Goal: Obtain resource: Obtain resource

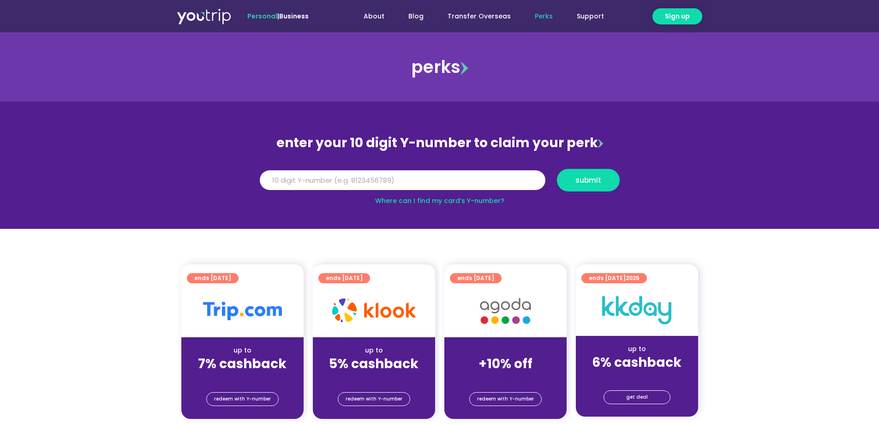
drag, startPoint x: 0, startPoint y: 0, endPoint x: 335, endPoint y: 188, distance: 384.4
click at [335, 188] on input "Y Number" at bounding box center [403, 180] width 286 height 20
type input "8100207643"
click at [584, 180] on span "submit" at bounding box center [588, 180] width 26 height 7
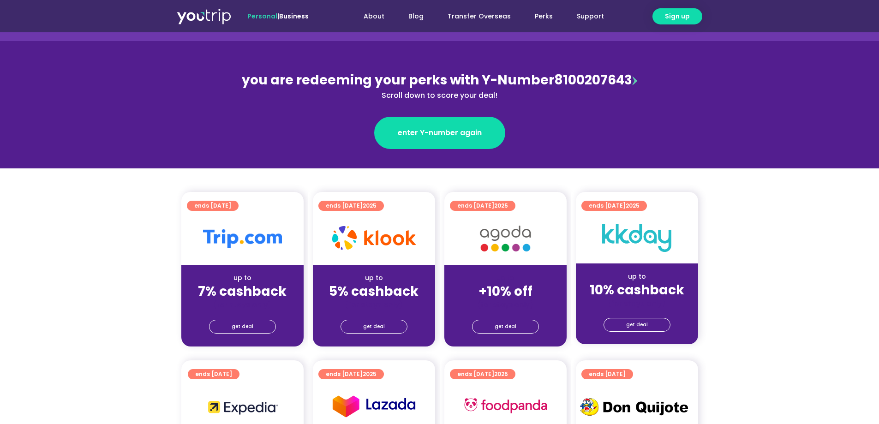
scroll to position [185, 0]
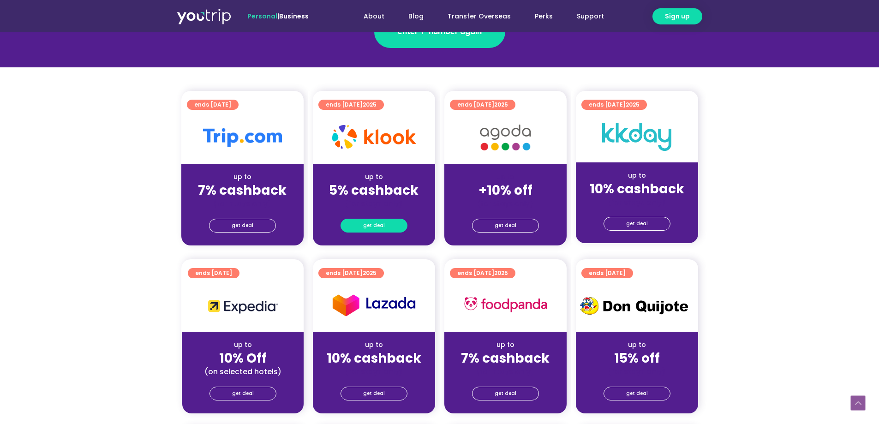
click at [380, 222] on span "get deal" at bounding box center [374, 225] width 22 height 13
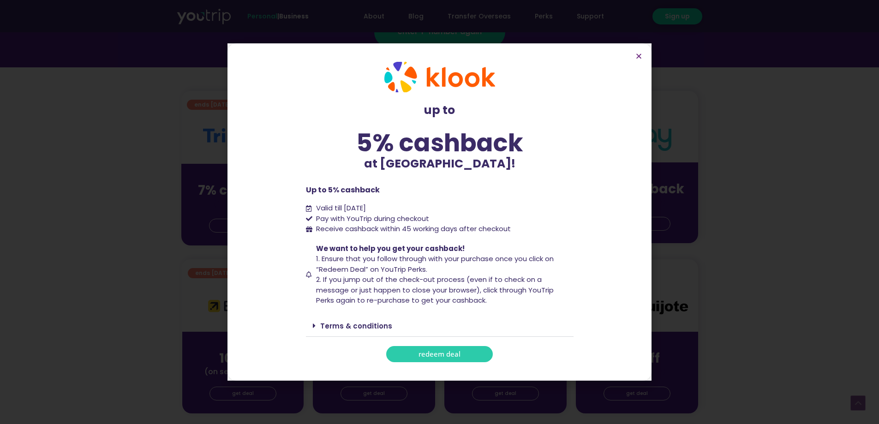
click at [445, 359] on link "redeem deal" at bounding box center [439, 354] width 107 height 16
